Goal: Task Accomplishment & Management: Manage account settings

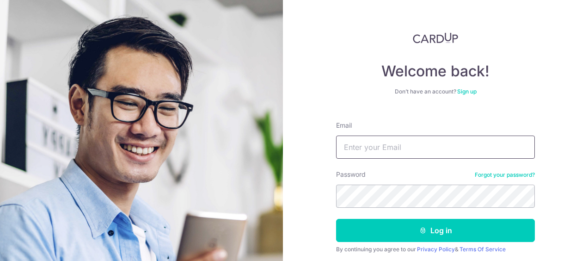
click at [425, 147] on input "Email" at bounding box center [435, 146] width 199 height 23
type input "[EMAIL_ADDRESS][DOMAIN_NAME]"
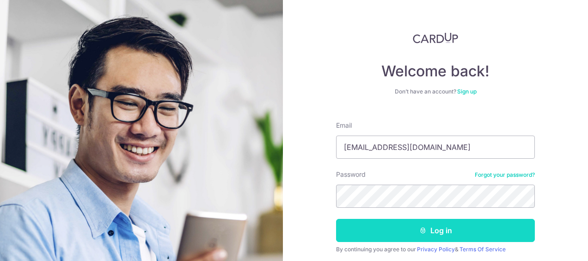
click at [445, 233] on button "Log in" at bounding box center [435, 230] width 199 height 23
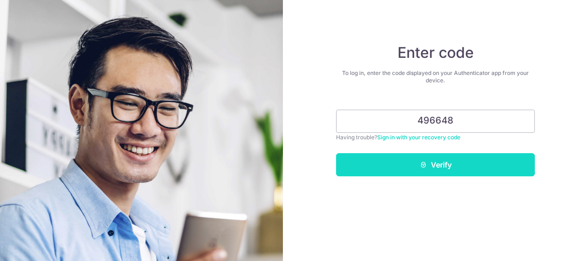
type input "496648"
click at [431, 160] on button "Verify" at bounding box center [435, 164] width 199 height 23
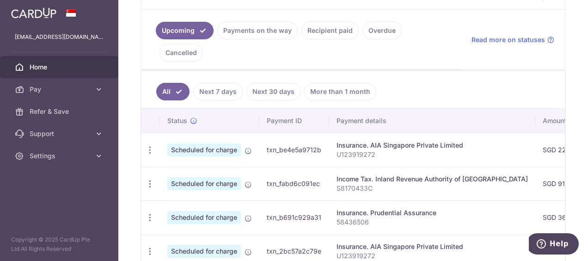
scroll to position [185, 0]
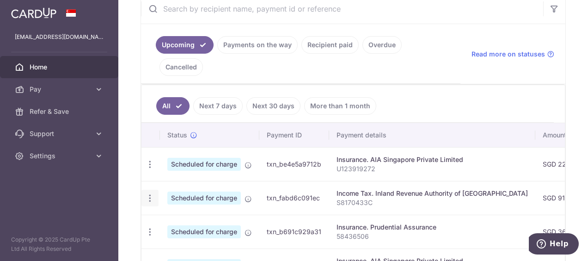
click at [150, 193] on icon "button" at bounding box center [150, 198] width 10 height 10
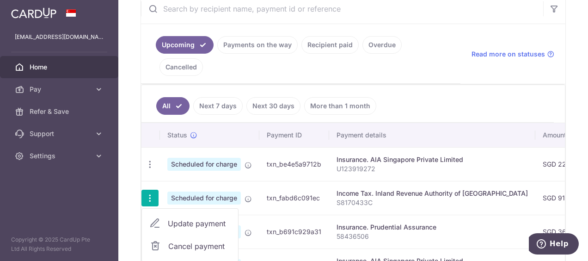
click at [402, 198] on p "S8170433C" at bounding box center [432, 202] width 191 height 9
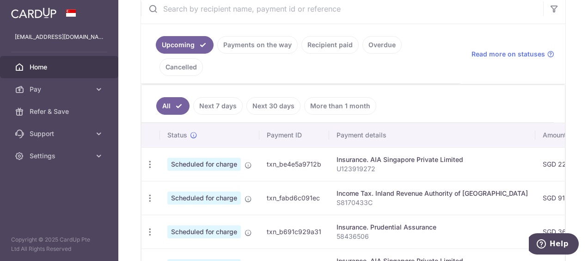
click at [325, 44] on link "Recipient paid" at bounding box center [329, 45] width 57 height 18
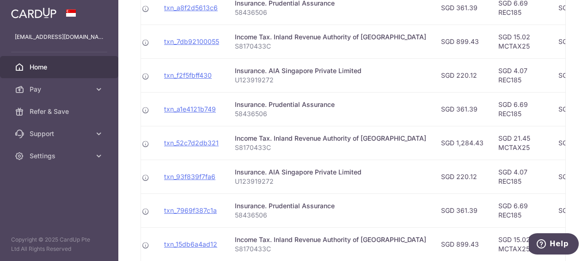
scroll to position [0, 92]
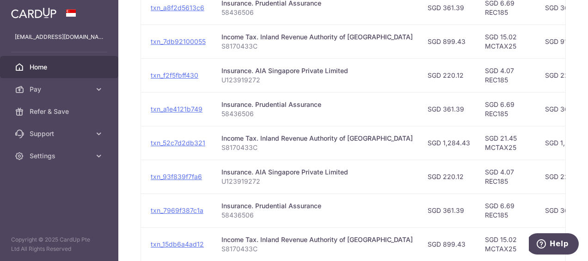
drag, startPoint x: 409, startPoint y: 218, endPoint x: 431, endPoint y: 220, distance: 22.7
click at [431, 227] on td "SGD 899.43" at bounding box center [448, 244] width 57 height 34
copy td "899.43"
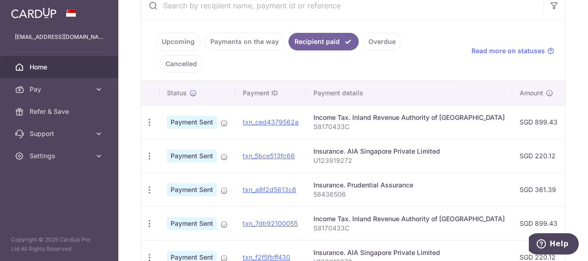
scroll to position [92, 0]
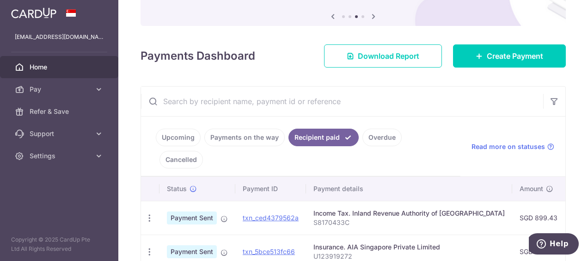
click at [174, 137] on link "Upcoming" at bounding box center [178, 138] width 45 height 18
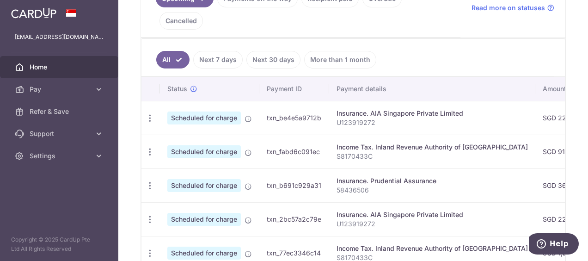
scroll to position [277, 0]
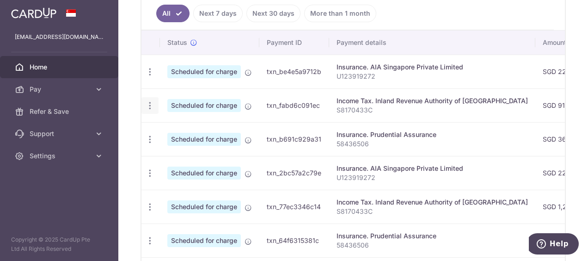
click at [147, 101] on icon "button" at bounding box center [150, 106] width 10 height 10
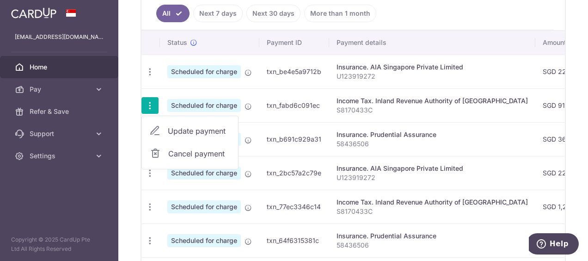
click at [190, 125] on span "Update payment" at bounding box center [199, 130] width 63 height 11
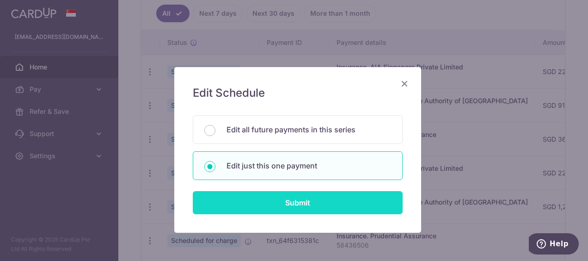
click at [287, 204] on input "Submit" at bounding box center [298, 202] width 210 height 23
radio input "true"
type input "914.45"
type input "[DATE]"
type input "S8170433C"
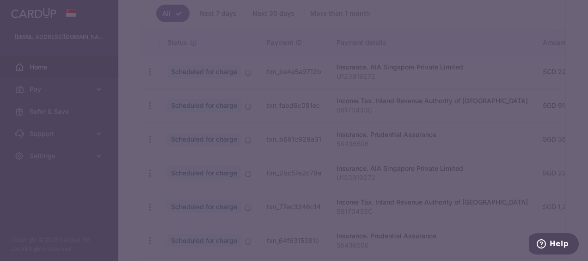
type input "VTAX25R"
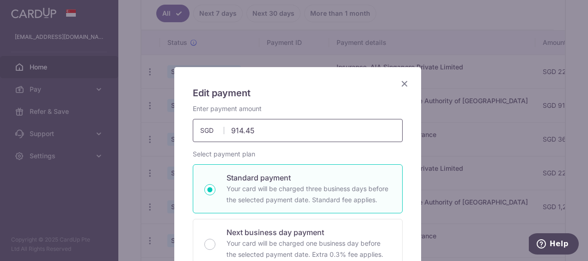
drag, startPoint x: 282, startPoint y: 129, endPoint x: 226, endPoint y: 129, distance: 56.4
click at [226, 129] on input "914.45" at bounding box center [298, 130] width 210 height 23
paste input "899.43"
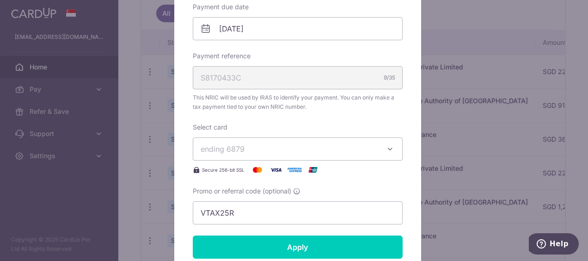
scroll to position [324, 0]
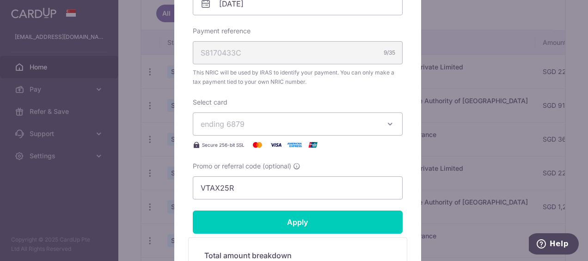
type input "899.43"
click at [302, 225] on form "By clicking apply, you will make changes to all payments to Inland Revenue Auth…" at bounding box center [298, 60] width 210 height 560
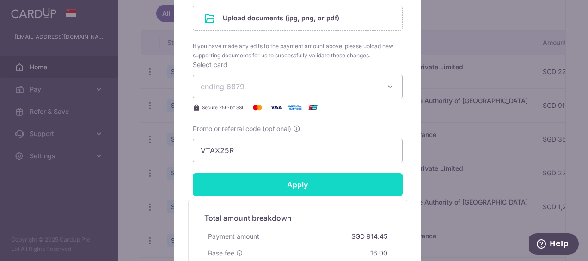
scroll to position [509, 0]
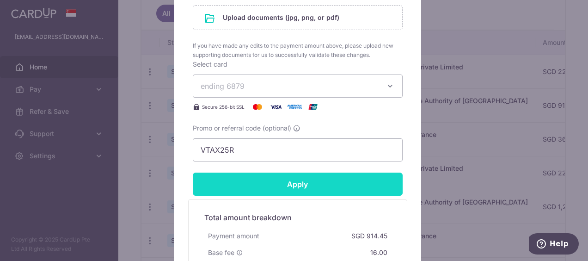
click at [305, 180] on input "Apply" at bounding box center [298, 183] width 210 height 23
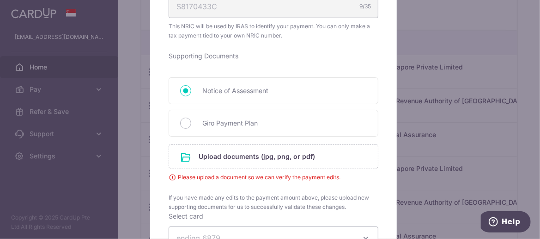
scroll to position [299, 0]
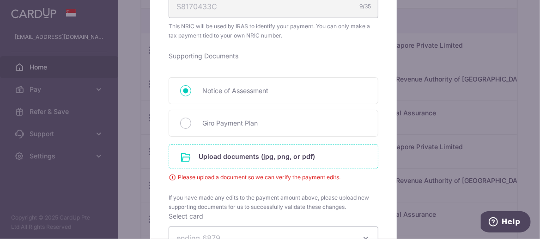
click at [290, 155] on input "file" at bounding box center [273, 156] width 209 height 24
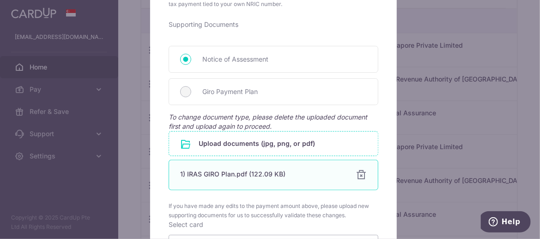
scroll to position [416, 0]
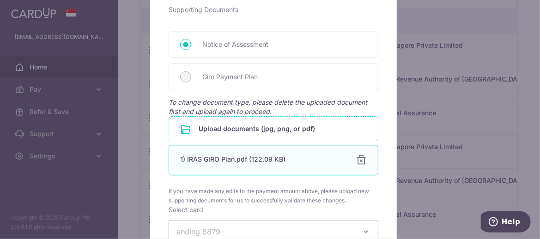
click at [358, 159] on div at bounding box center [361, 159] width 11 height 11
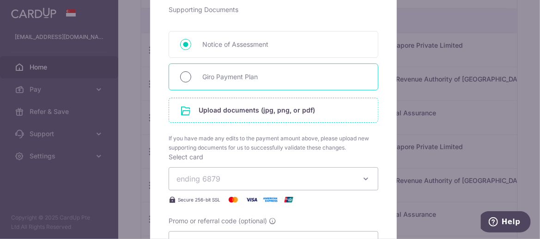
click at [186, 77] on input "Giro Payment Plan" at bounding box center [185, 76] width 11 height 11
radio input "true"
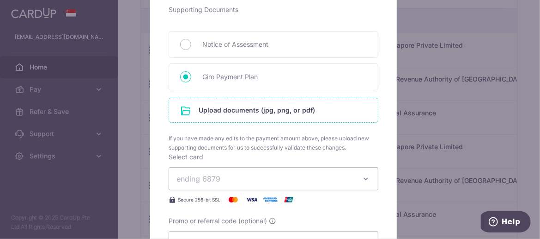
click at [232, 110] on input "file" at bounding box center [273, 110] width 209 height 24
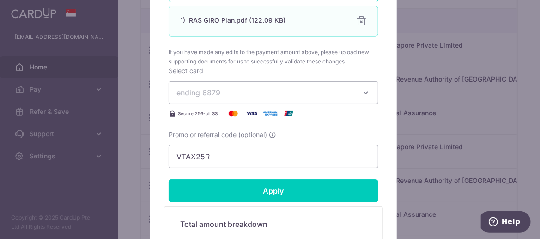
scroll to position [601, 0]
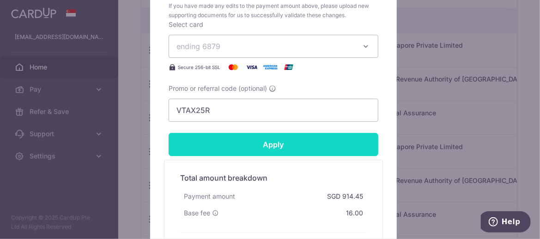
click at [324, 149] on input "Apply" at bounding box center [274, 144] width 210 height 23
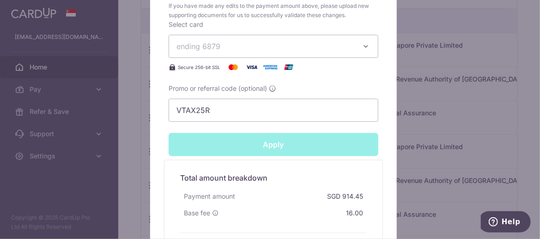
type input "Successfully Applied"
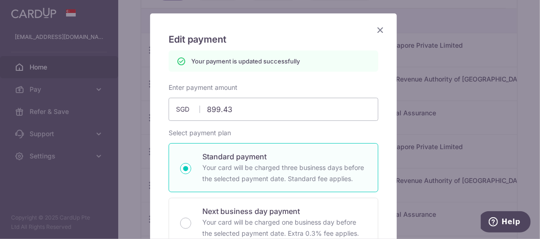
scroll to position [0, 0]
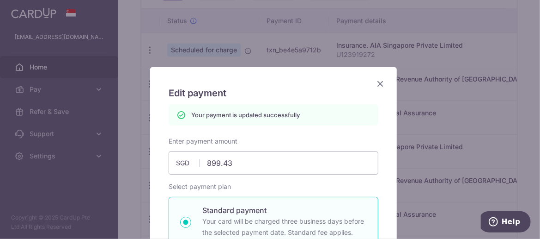
click at [377, 84] on icon "Close" at bounding box center [380, 84] width 11 height 12
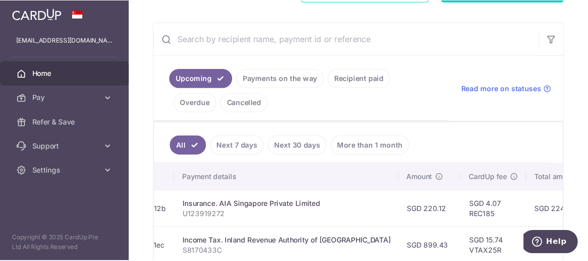
scroll to position [92, 0]
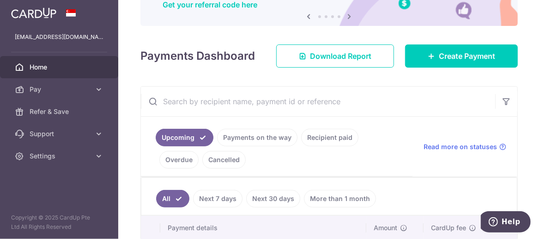
click at [319, 135] on link "Recipient paid" at bounding box center [329, 138] width 57 height 18
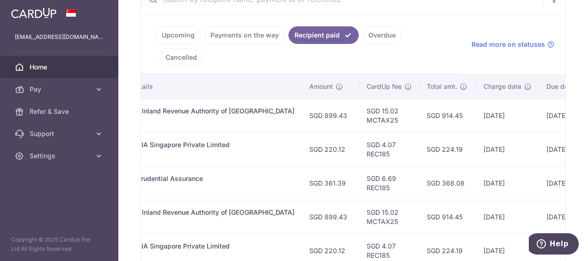
scroll to position [194, 0]
click at [260, 36] on link "Payments on the way" at bounding box center [244, 36] width 80 height 18
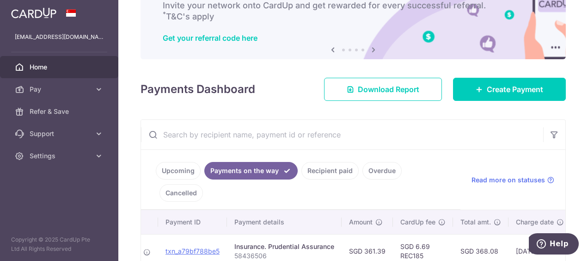
scroll to position [45, 0]
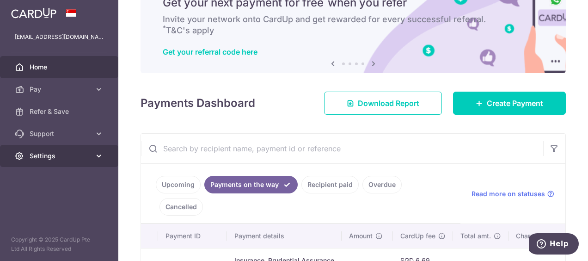
click at [74, 160] on link "Settings" at bounding box center [59, 156] width 118 height 22
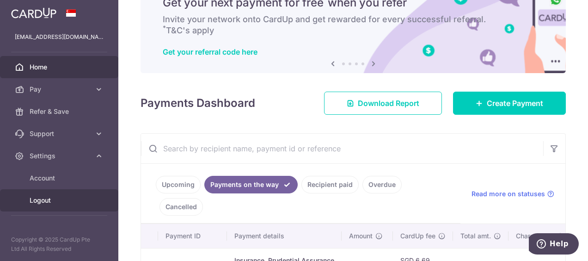
click at [55, 202] on span "Logout" at bounding box center [60, 200] width 61 height 9
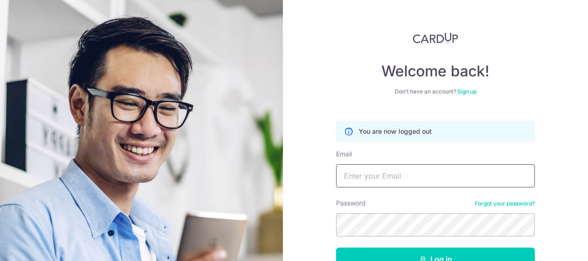
click at [389, 175] on input "Email" at bounding box center [435, 175] width 199 height 23
type input "[EMAIL_ADDRESS][DOMAIN_NAME]"
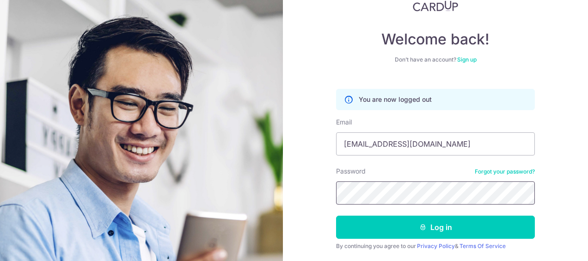
scroll to position [46, 0]
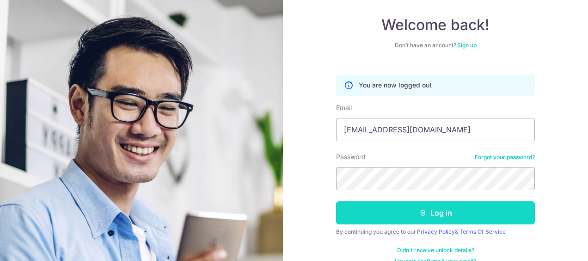
click at [421, 211] on icon "submit" at bounding box center [422, 212] width 7 height 7
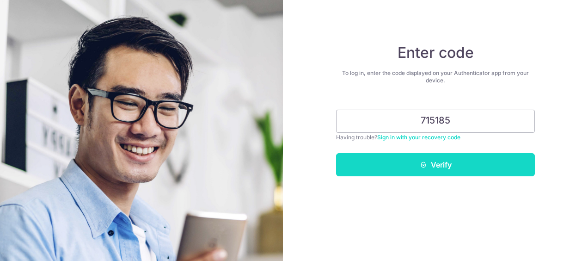
type input "715185"
click at [430, 159] on button "Verify" at bounding box center [435, 164] width 199 height 23
